Goal: Book appointment/travel/reservation

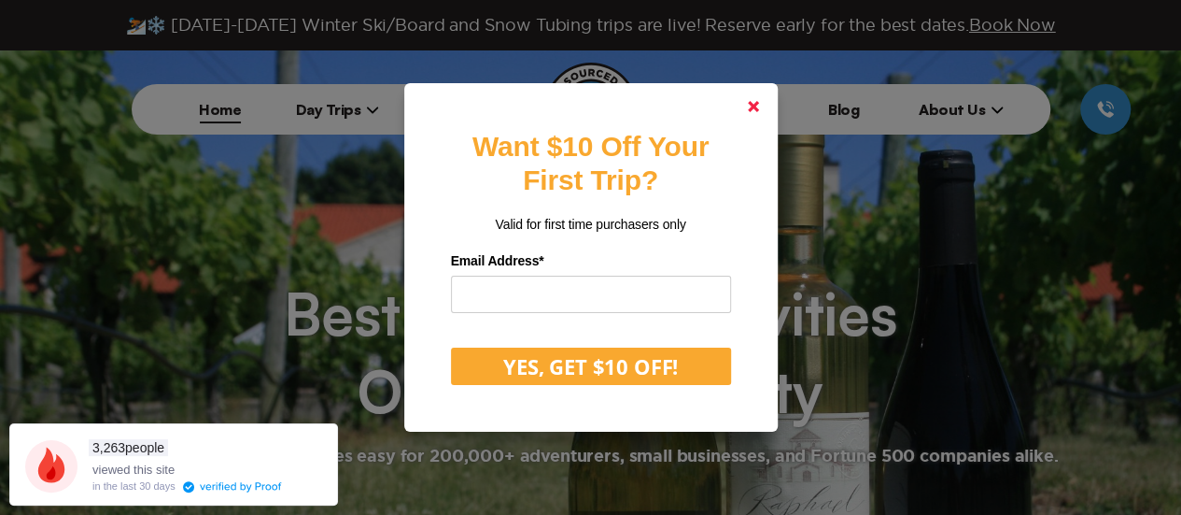
click at [758, 101] on icon at bounding box center [753, 106] width 11 height 11
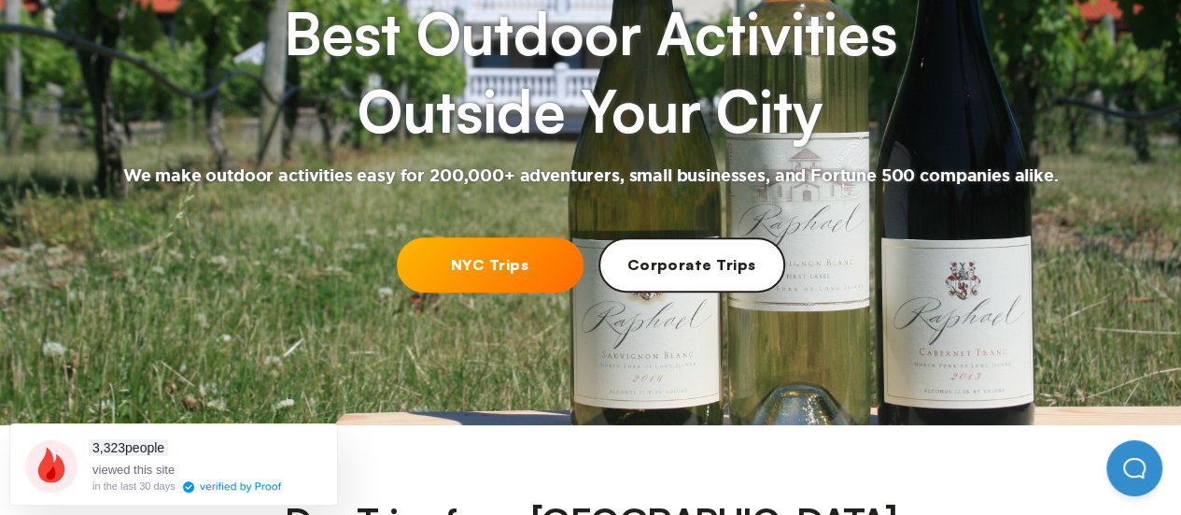
click at [467, 238] on link "NYC Trips" at bounding box center [490, 264] width 187 height 55
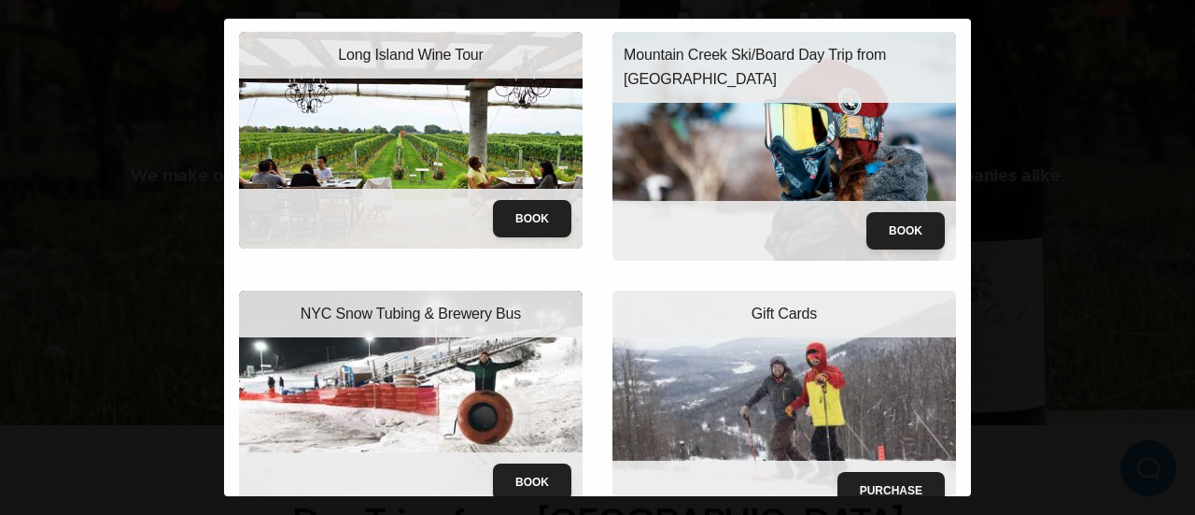
scroll to position [82, 0]
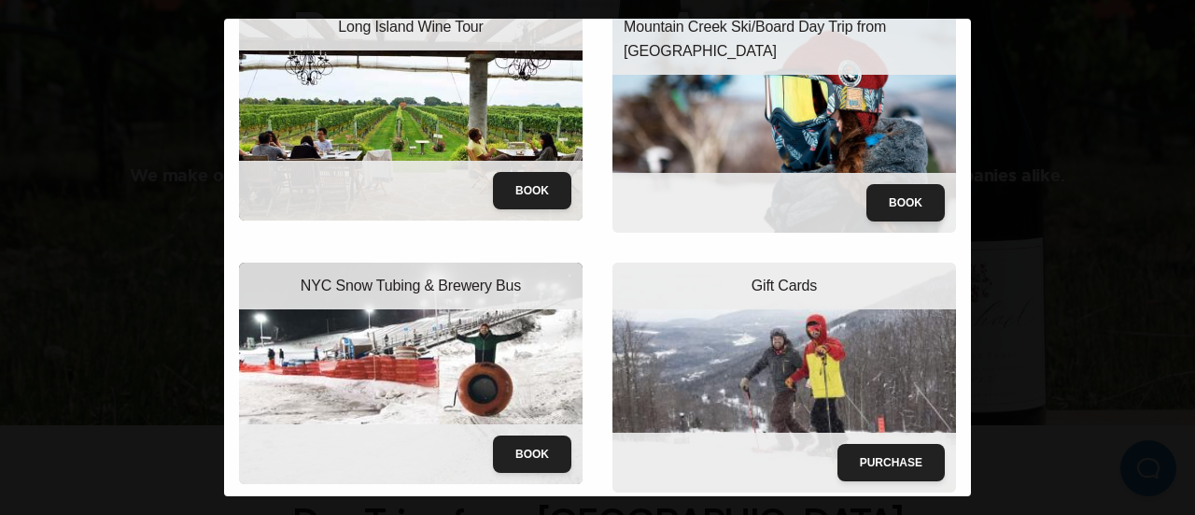
click at [496, 361] on img at bounding box center [411, 372] width 344 height 221
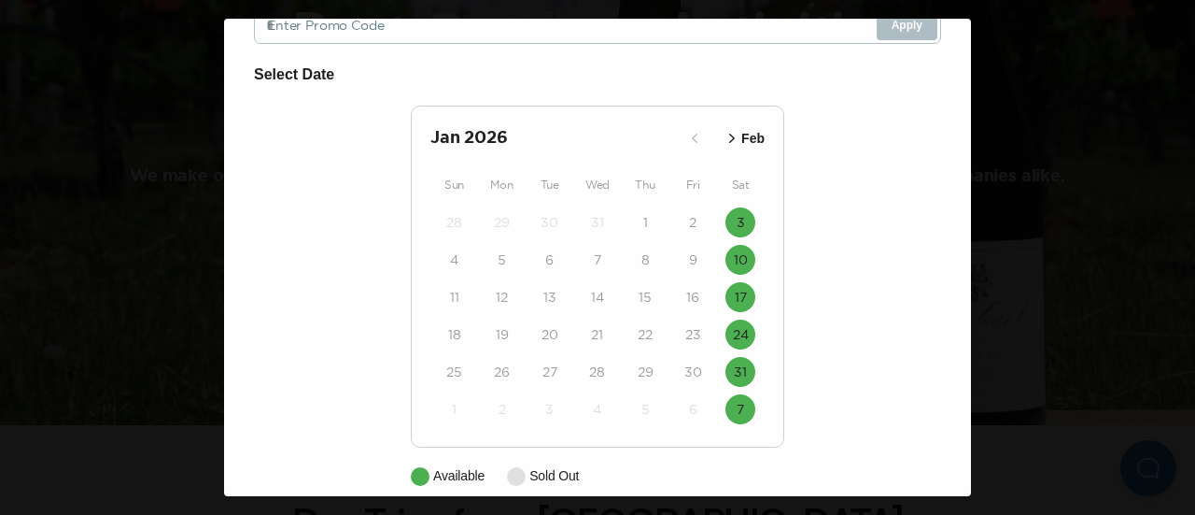
scroll to position [187, 0]
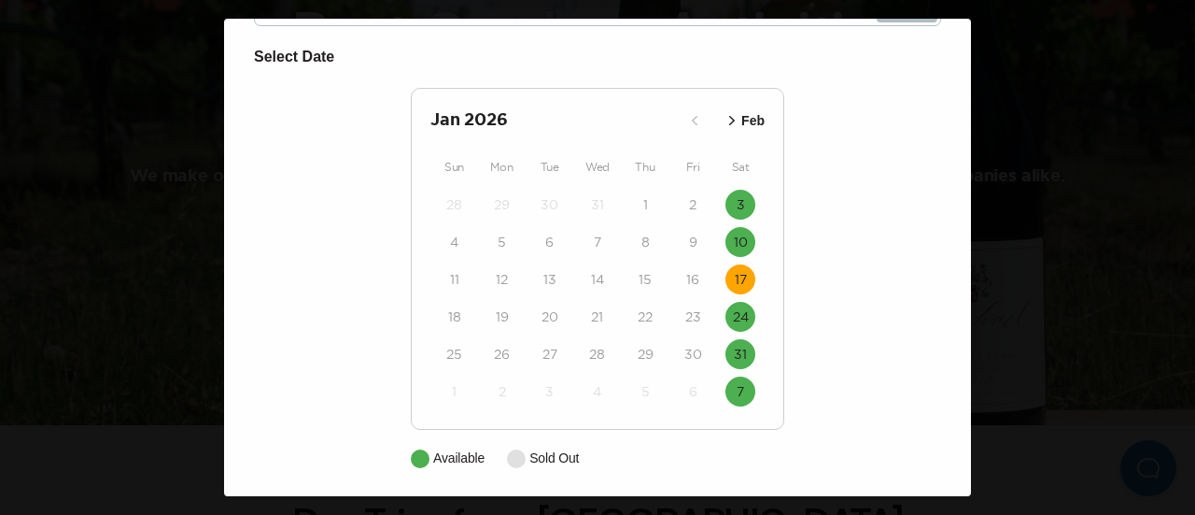
click at [741, 277] on button "17" at bounding box center [741, 279] width 30 height 30
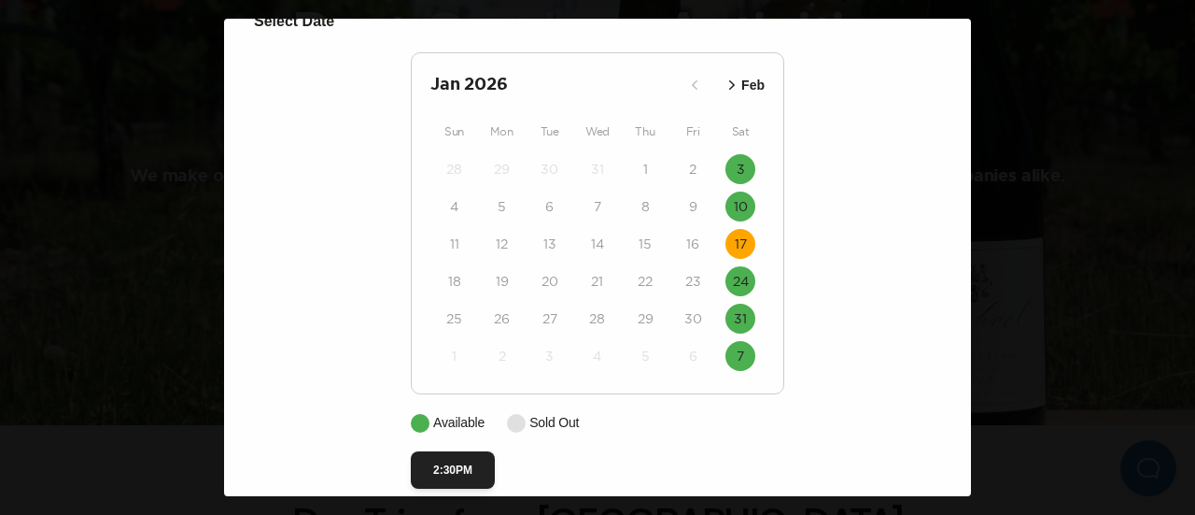
scroll to position [248, 0]
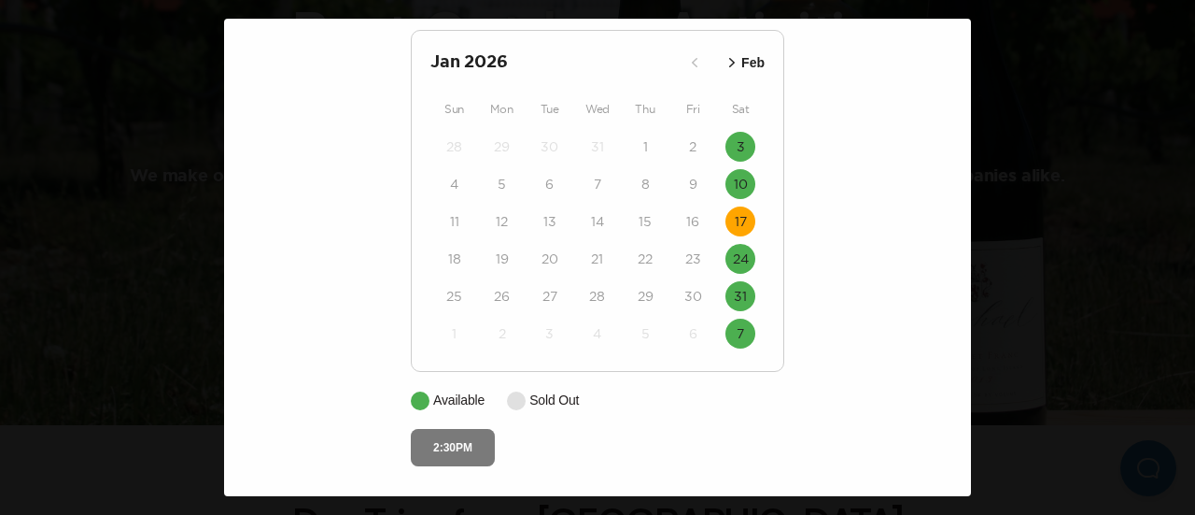
click at [446, 442] on button "2:30PM" at bounding box center [453, 447] width 84 height 37
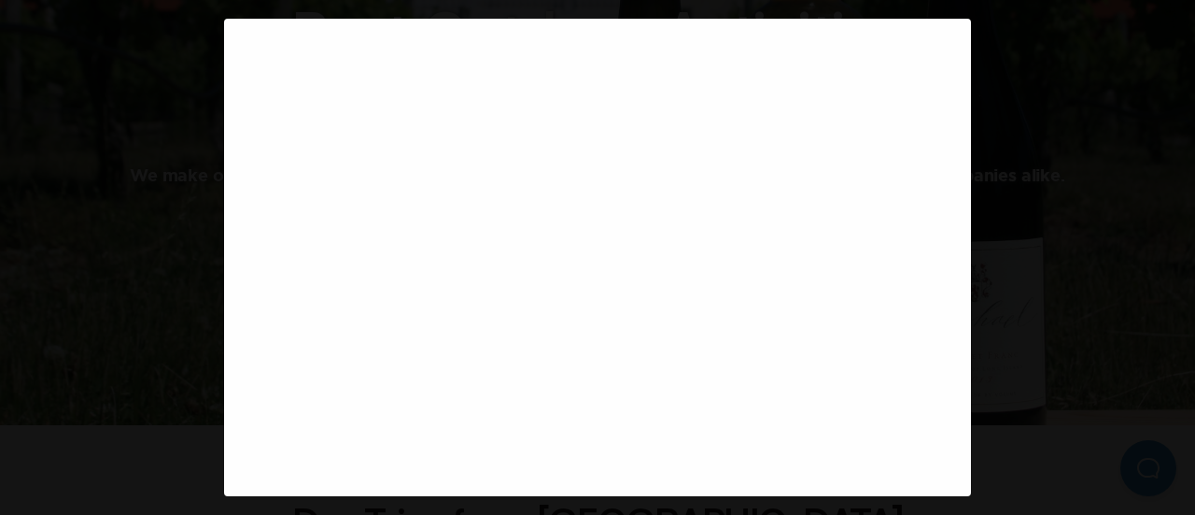
scroll to position [118, 0]
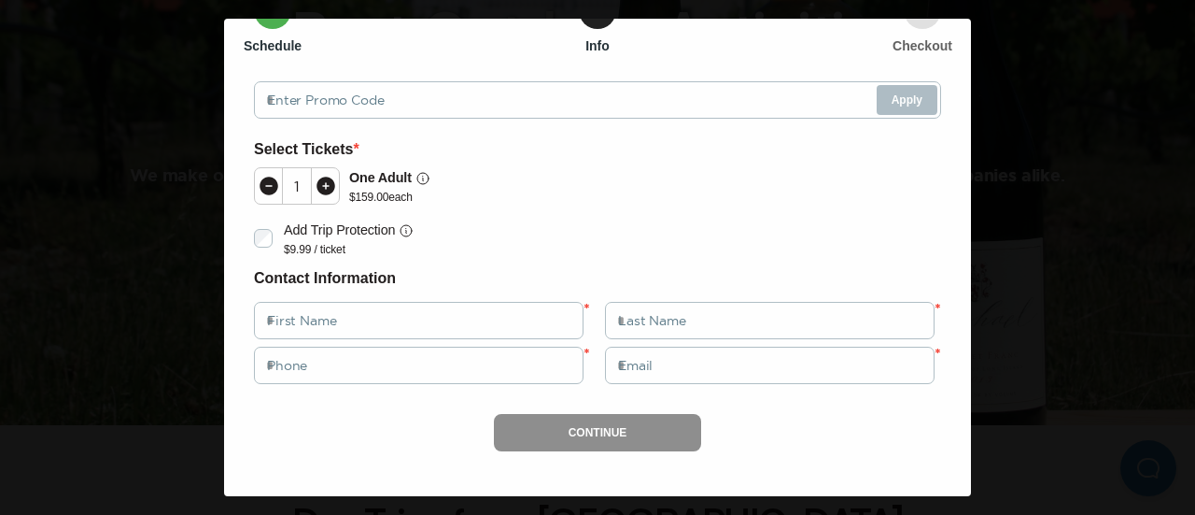
click at [320, 183] on icon at bounding box center [326, 186] width 19 height 19
click at [263, 182] on icon at bounding box center [269, 186] width 19 height 19
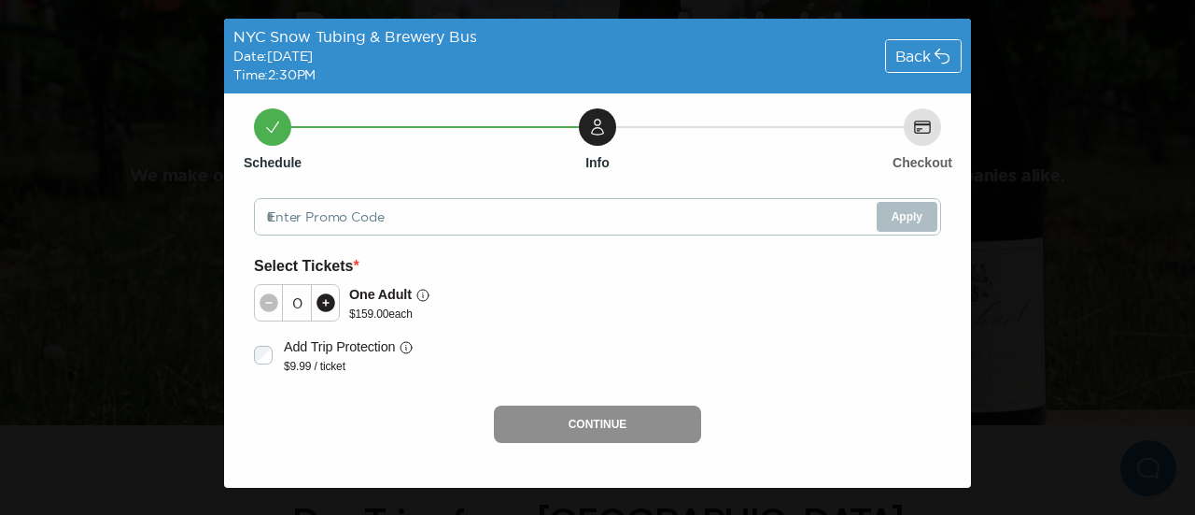
scroll to position [0, 0]
click at [915, 67] on div "Back" at bounding box center [923, 56] width 75 height 32
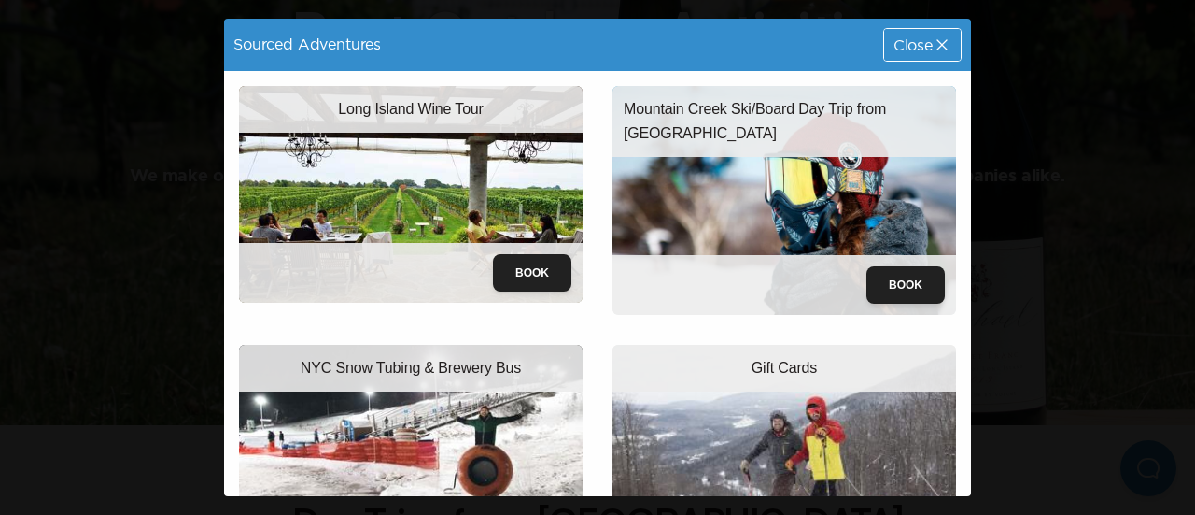
click at [906, 45] on span "Close" at bounding box center [913, 44] width 39 height 15
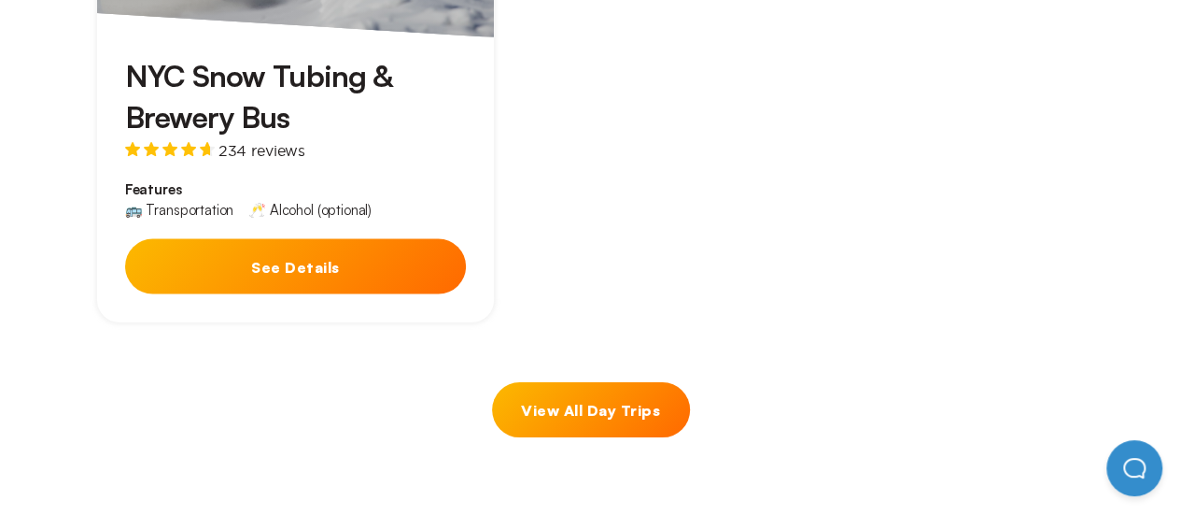
scroll to position [1774, 0]
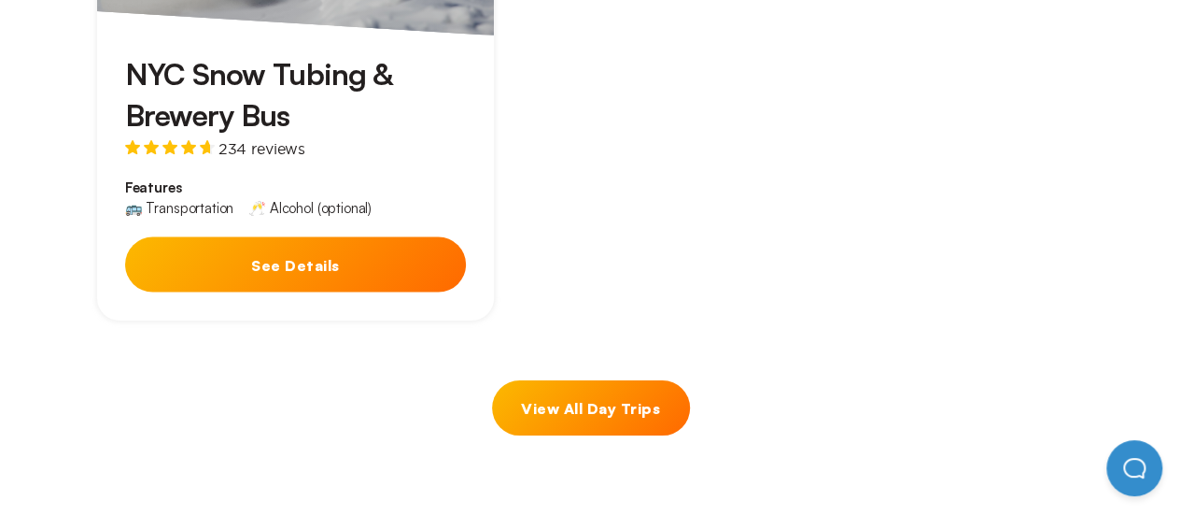
click at [346, 237] on button "See Details" at bounding box center [295, 264] width 341 height 55
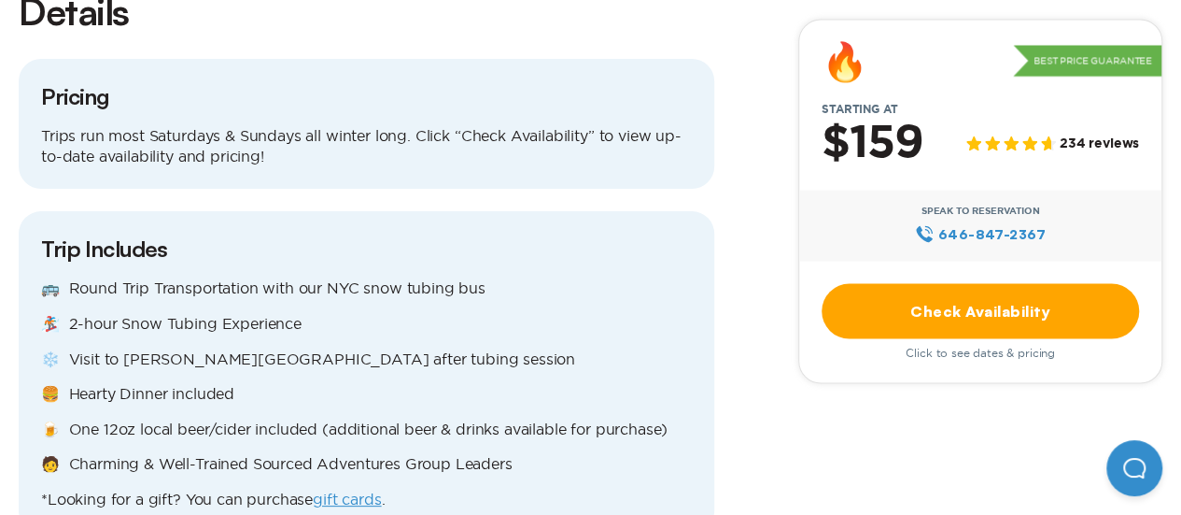
scroll to position [1774, 0]
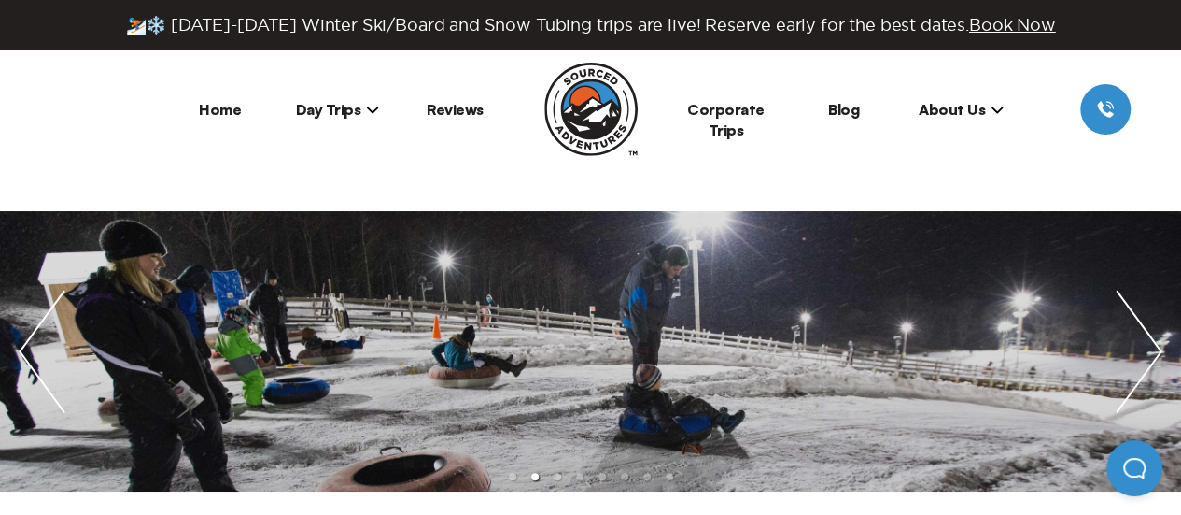
click at [356, 116] on span "Day Trips" at bounding box center [338, 109] width 84 height 19
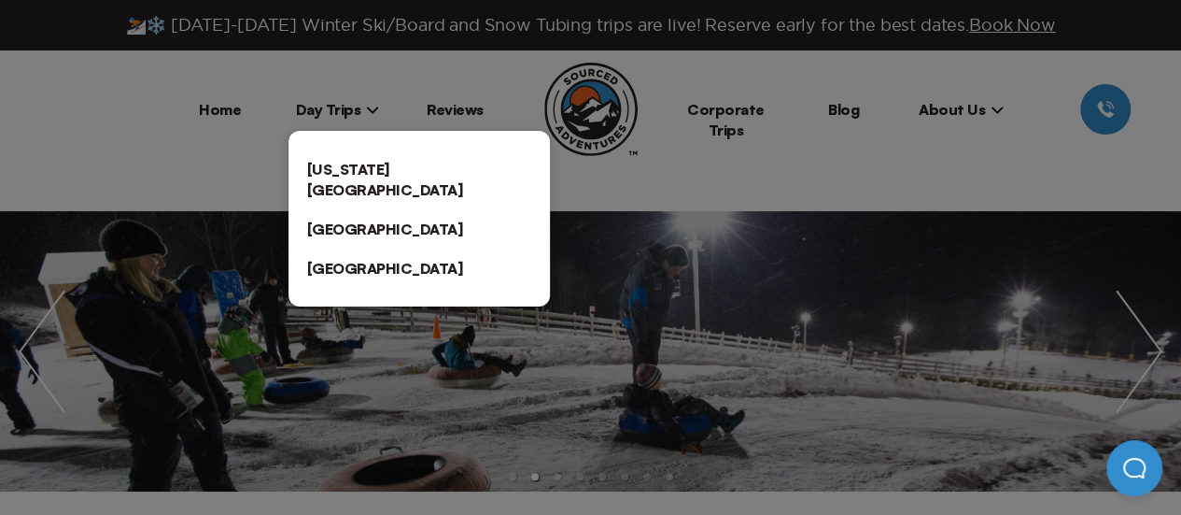
click at [367, 162] on link "[US_STATE][GEOGRAPHIC_DATA]" at bounding box center [419, 179] width 261 height 60
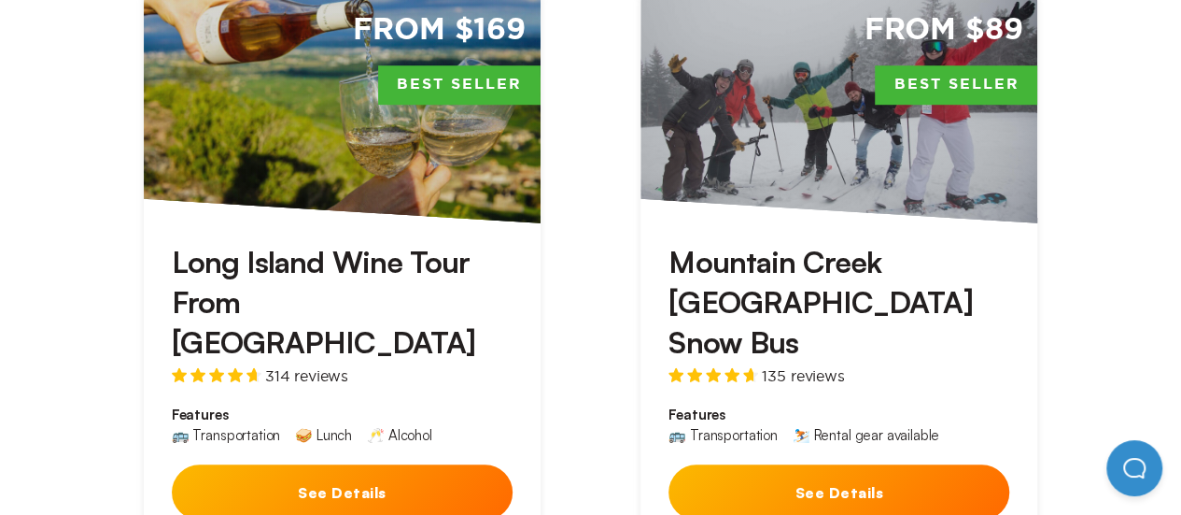
scroll to position [747, 0]
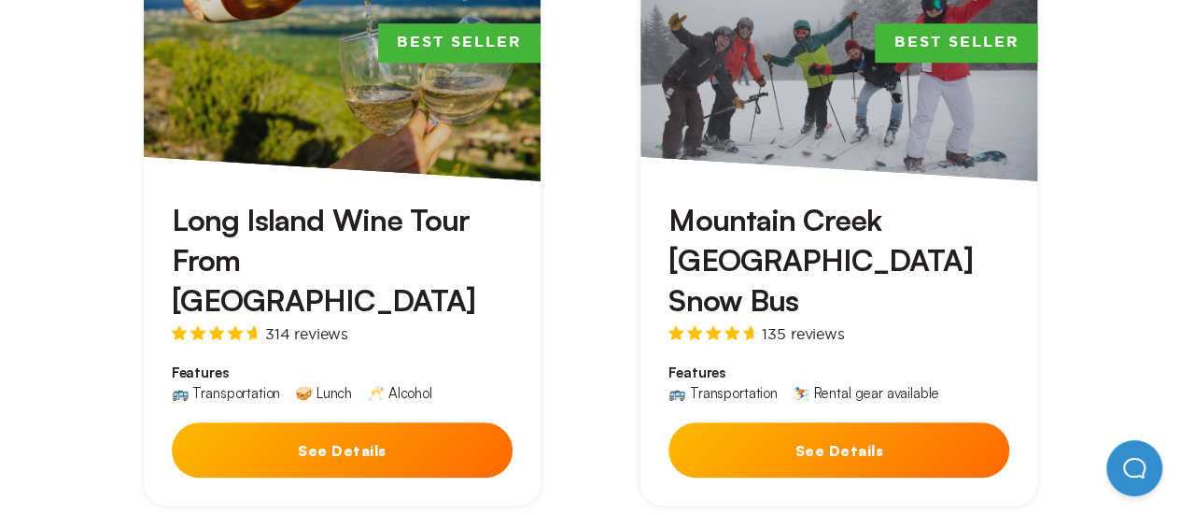
click at [741, 200] on h3 "Mountain Creek [GEOGRAPHIC_DATA] Snow Bus" at bounding box center [839, 260] width 341 height 121
